Goal: Find specific page/section: Find specific page/section

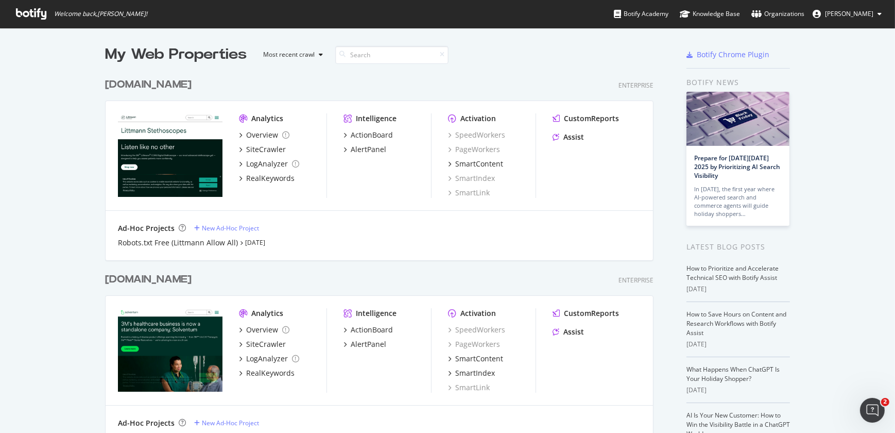
click at [131, 80] on div "[DOMAIN_NAME]" at bounding box center [148, 84] width 87 height 15
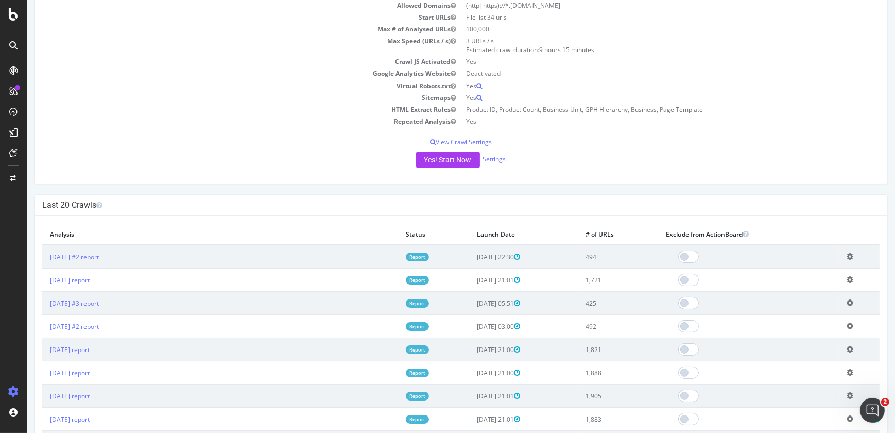
scroll to position [131, 0]
